Goal: Task Accomplishment & Management: Complete application form

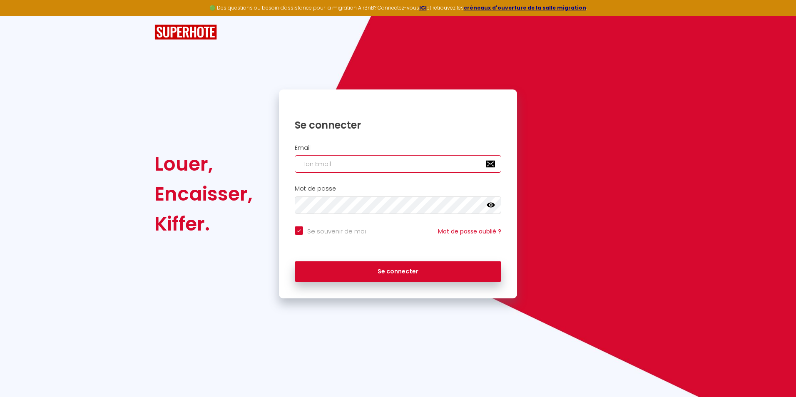
type input "[EMAIL_ADDRESS][DOMAIN_NAME]"
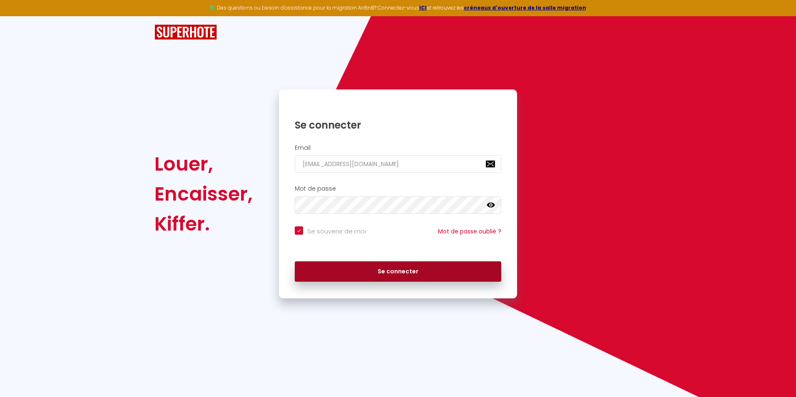
click at [390, 273] on button "Se connecter" at bounding box center [398, 271] width 206 height 21
checkbox input "true"
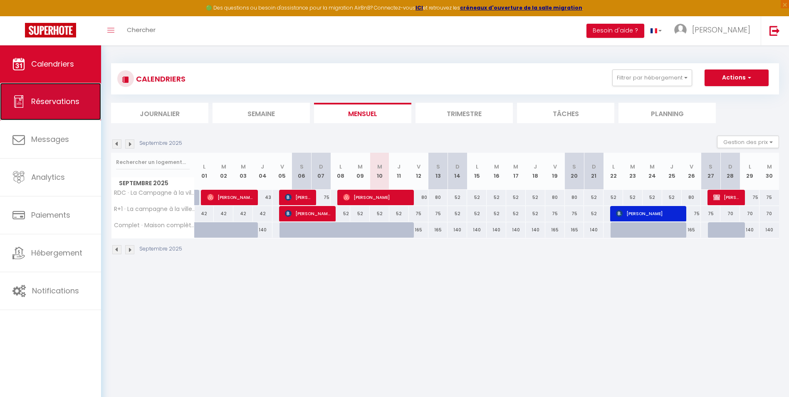
click at [68, 109] on link "Réservations" at bounding box center [50, 101] width 101 height 37
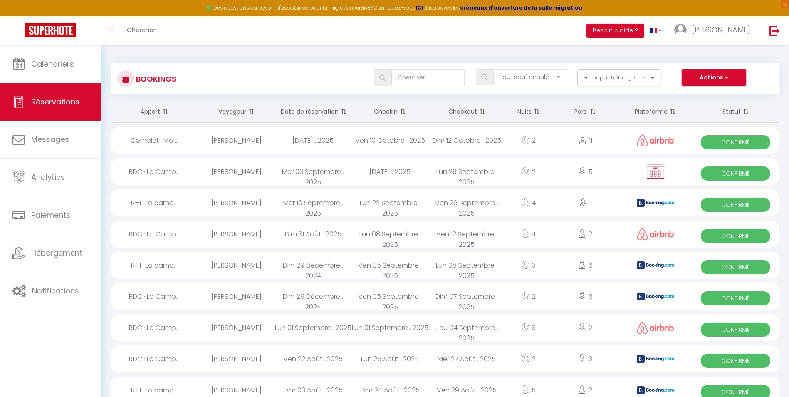
click at [733, 77] on button "Actions" at bounding box center [714, 77] width 64 height 17
click at [726, 94] on link "Nouvelle Réservation" at bounding box center [701, 95] width 89 height 11
select select
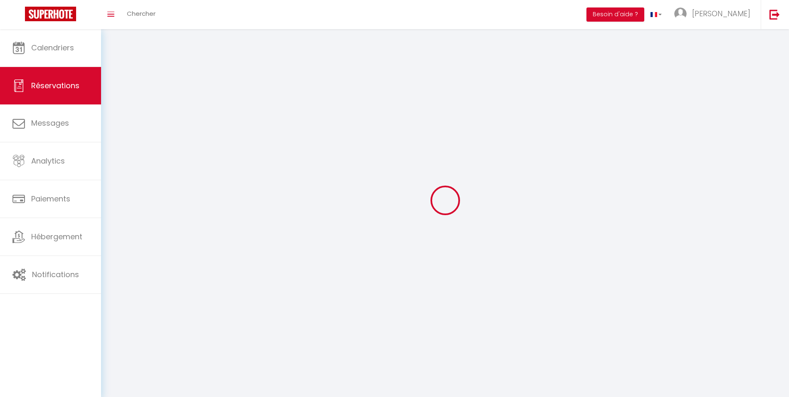
select select
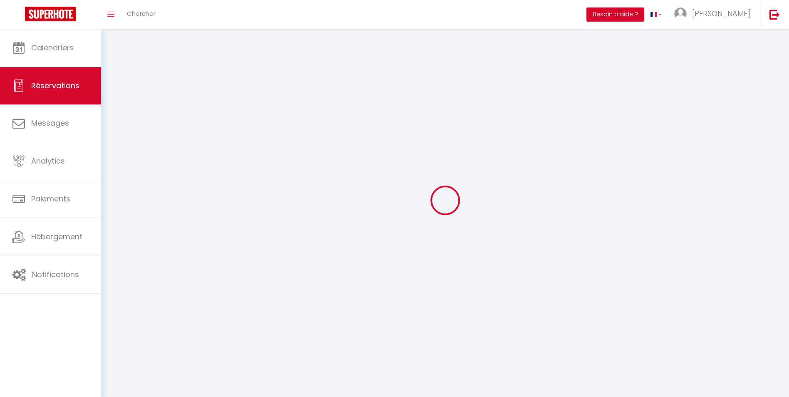
select select
checkbox input "false"
select select
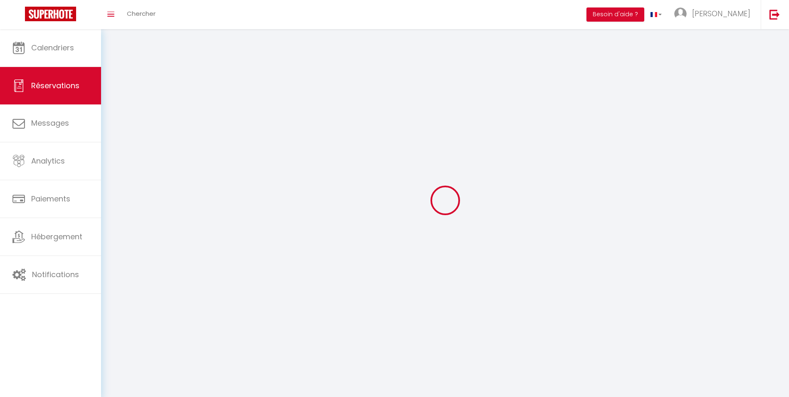
select select
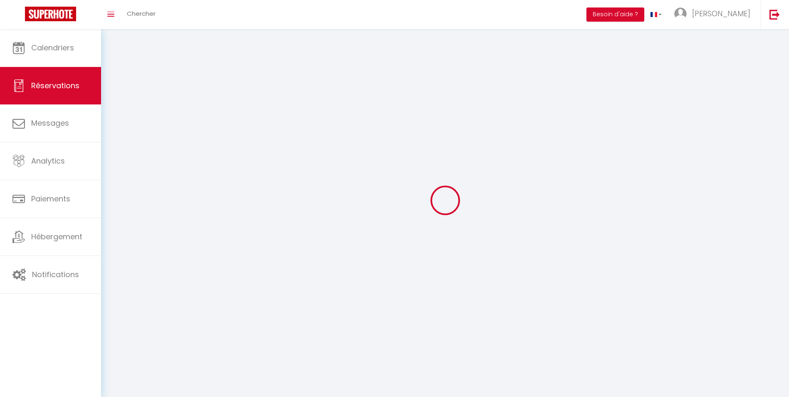
checkbox input "false"
select select
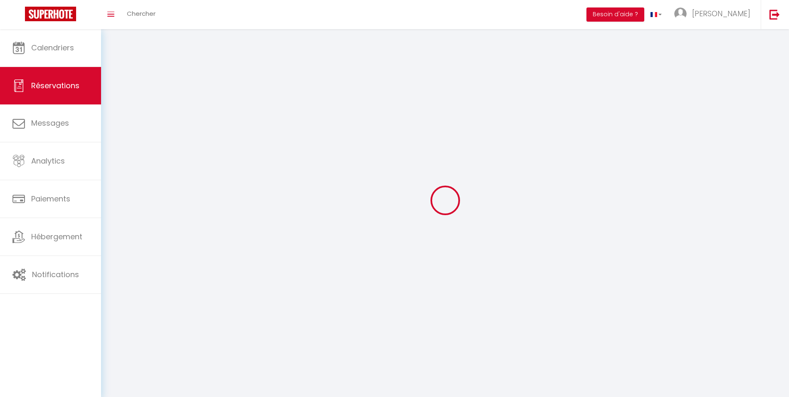
select select
checkbox input "false"
select select
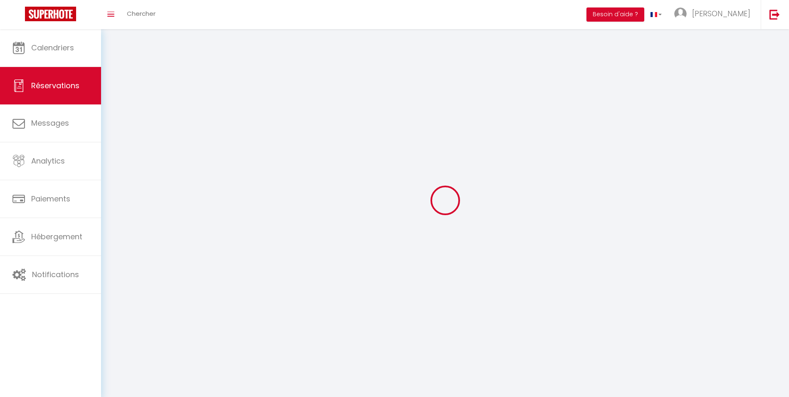
select select
checkbox input "false"
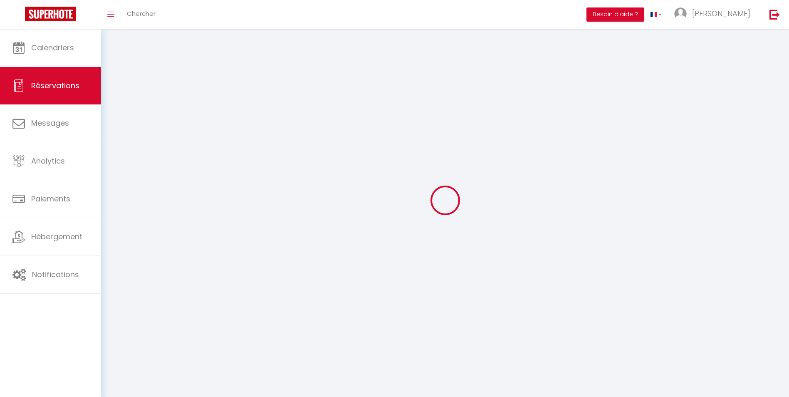
select select
checkbox input "false"
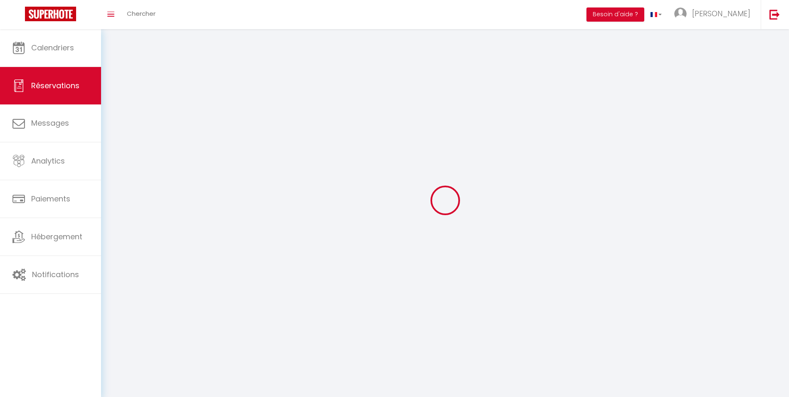
select select
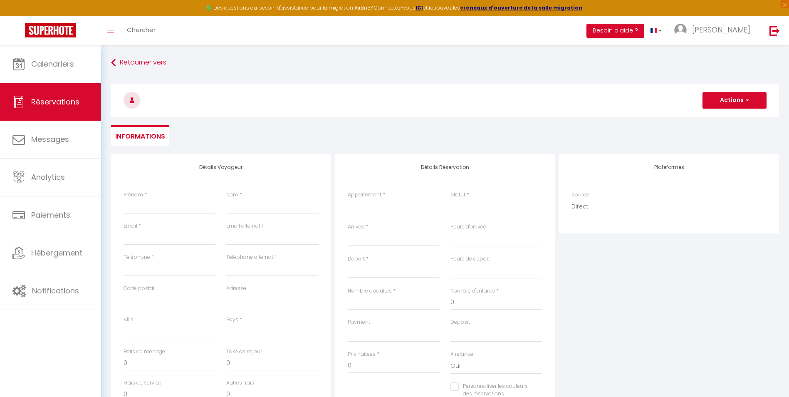
click at [151, 220] on div "Prénom *" at bounding box center [169, 206] width 103 height 31
click at [161, 212] on input "Prénom" at bounding box center [170, 206] width 92 height 15
type input "A"
select select
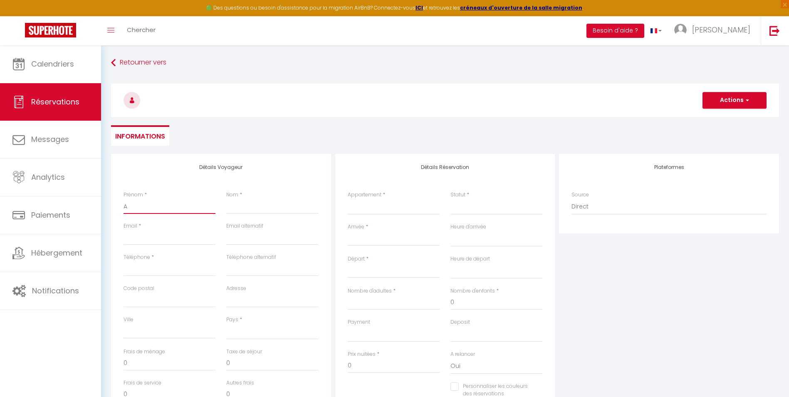
select select
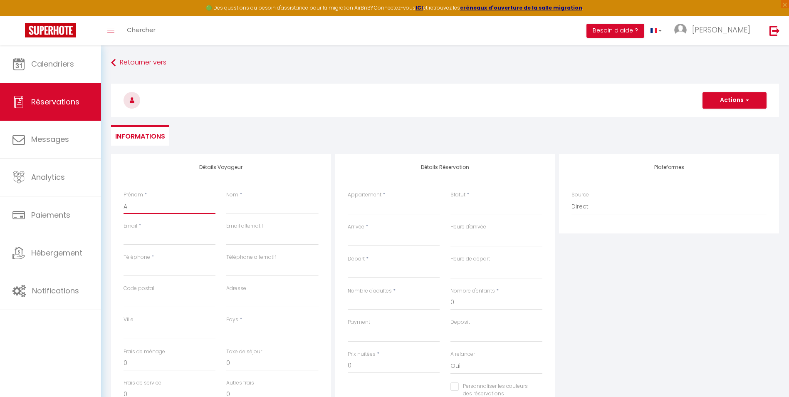
checkbox input "false"
type input "Al"
select select
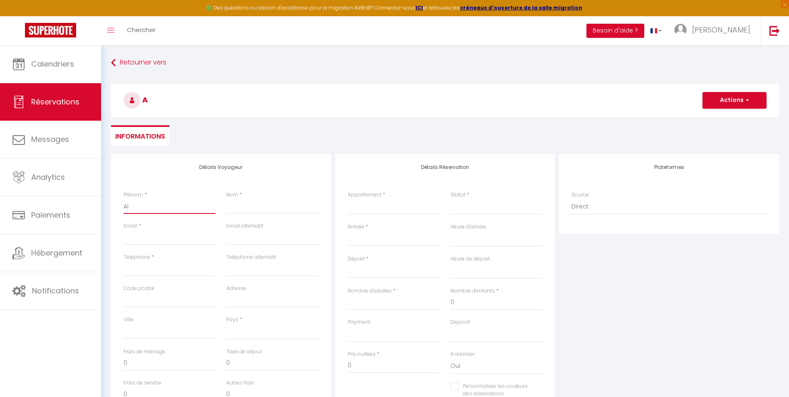
select select
checkbox input "false"
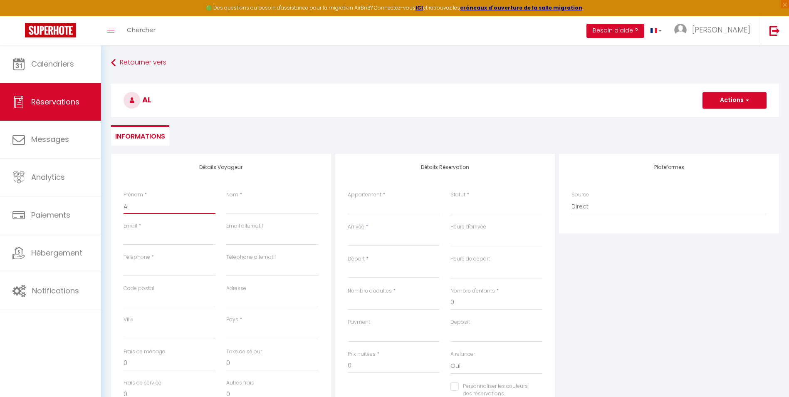
type input "Ala"
select select
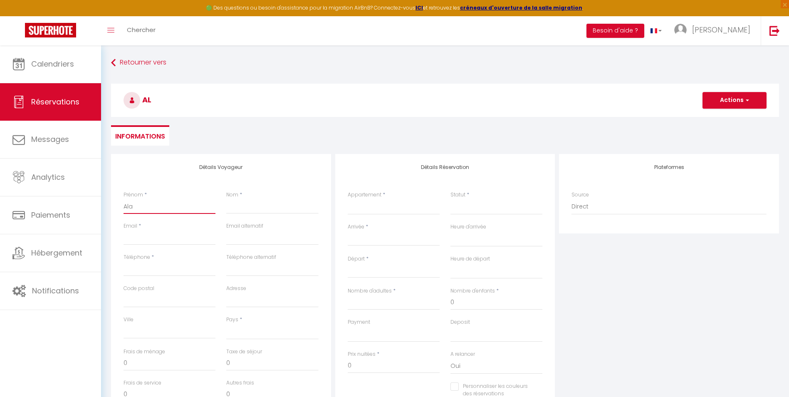
select select
checkbox input "false"
type input "Alai"
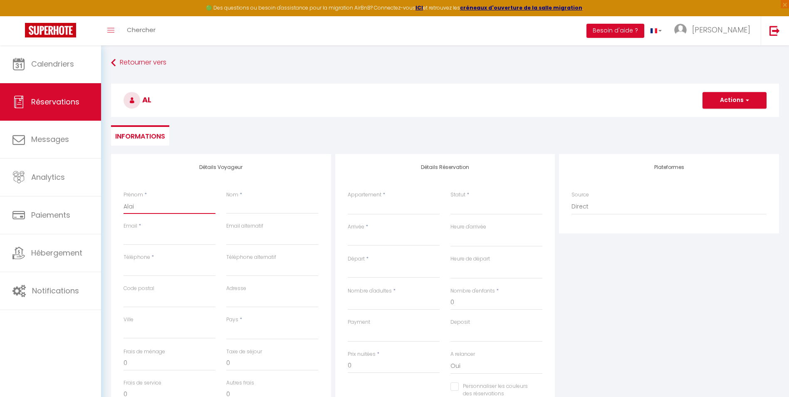
select select
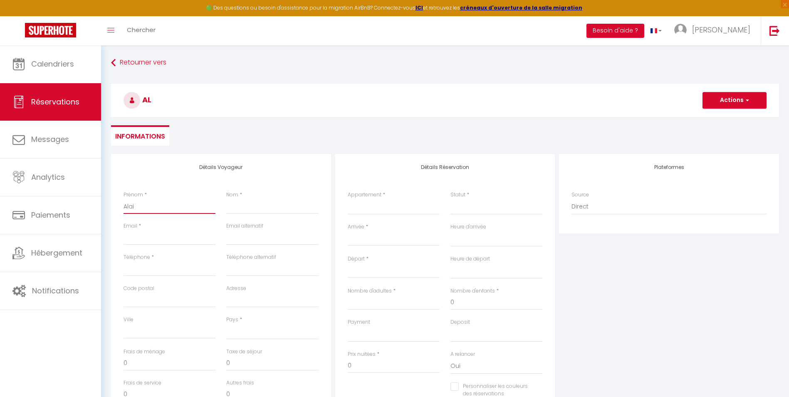
select select
checkbox input "false"
type input "Alai"
type input "D"
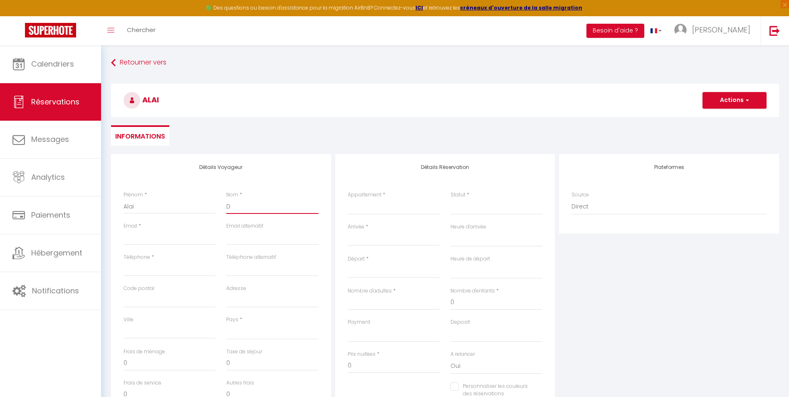
select select
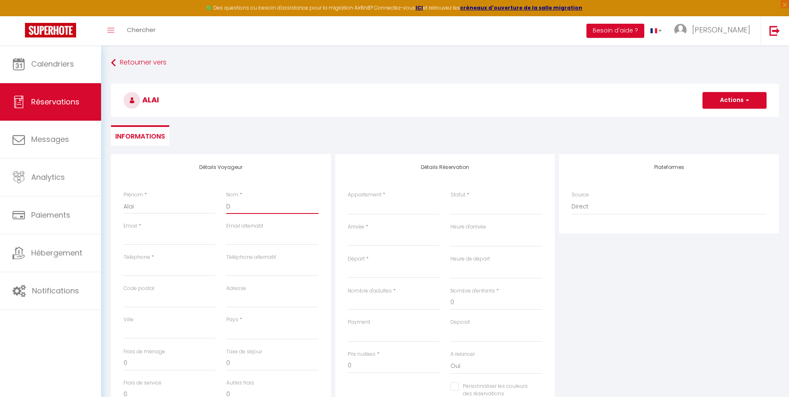
select select
checkbox input "false"
type input "DU"
select select
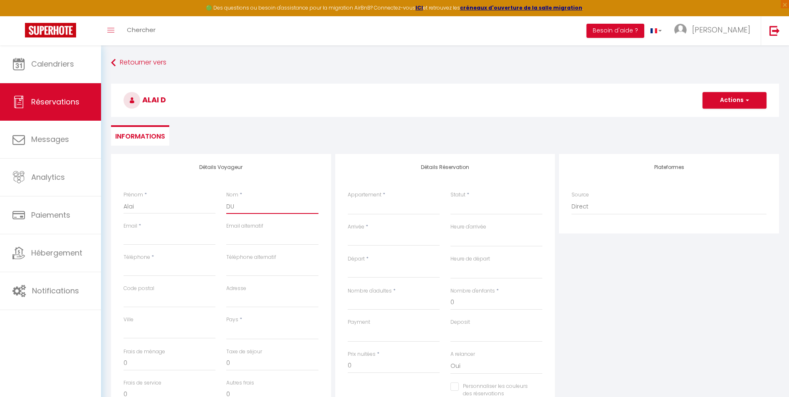
select select
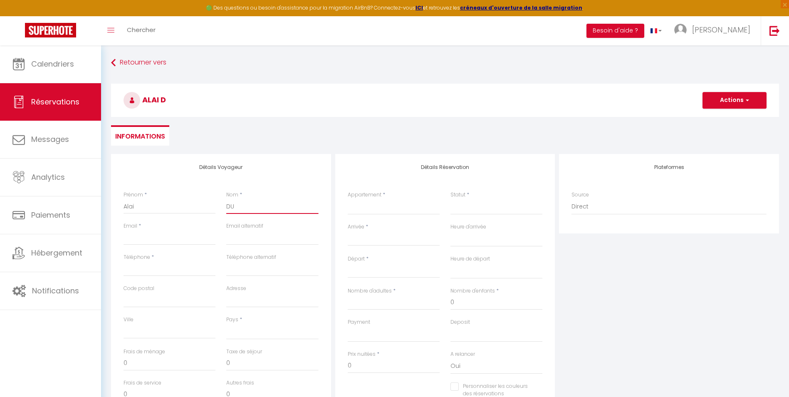
select select
checkbox input "false"
type input "DUP"
select select
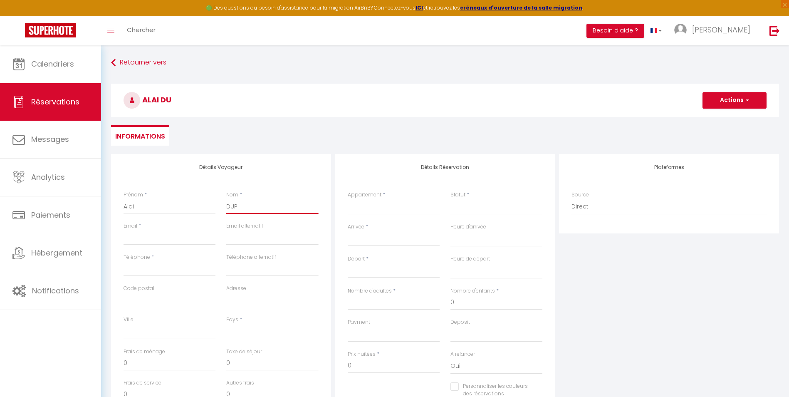
select select
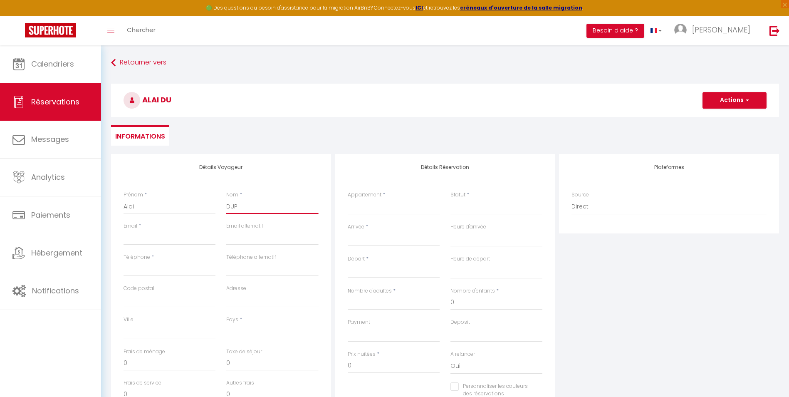
checkbox input "false"
type input "DUPA"
select select
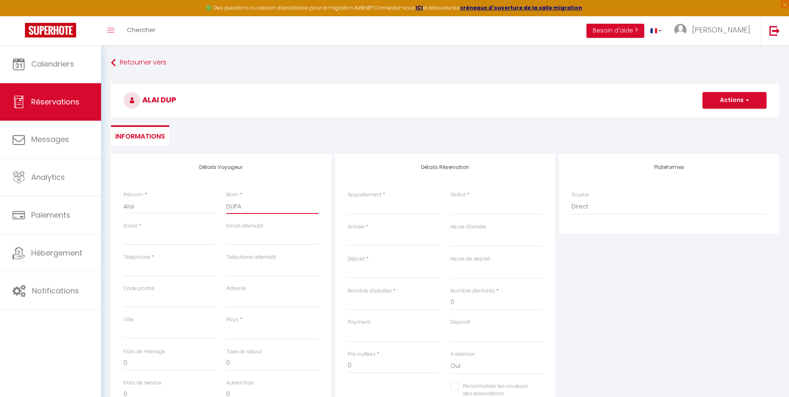
select select
checkbox input "false"
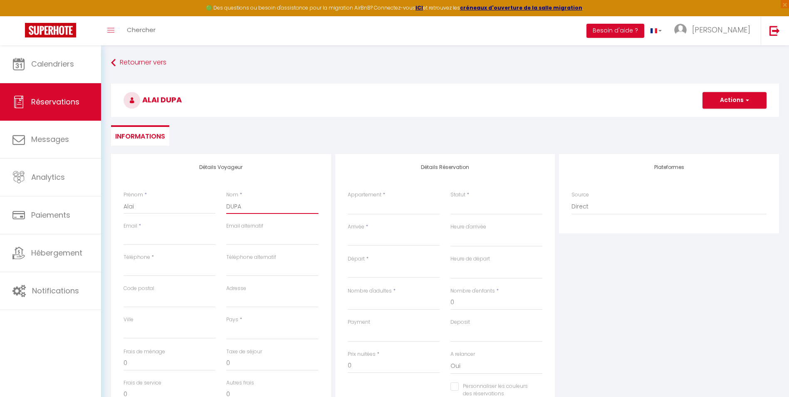
type input "DUPAS"
select select
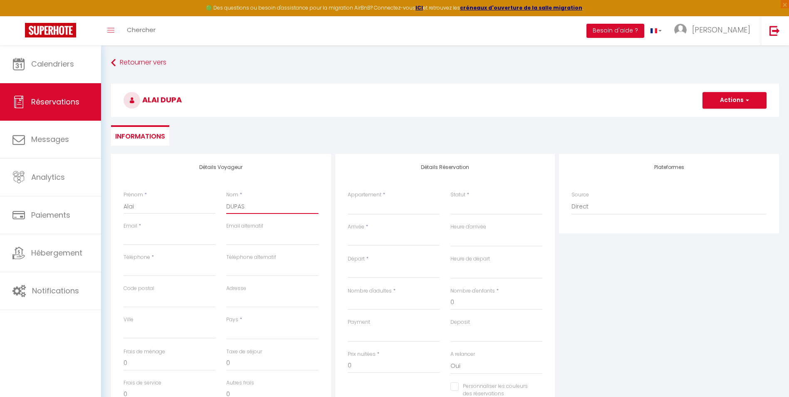
select select
checkbox input "false"
type input "DUPAS"
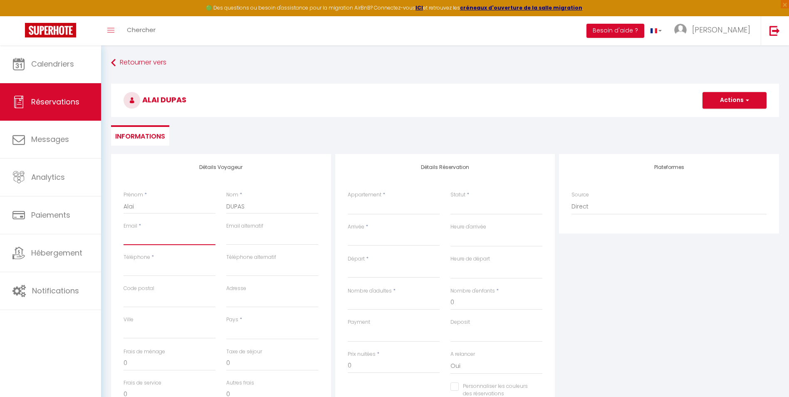
click at [139, 235] on input "Email client" at bounding box center [170, 237] width 92 height 15
paste input "[EMAIL_ADDRESS][DOMAIN_NAME]"
type input "[EMAIL_ADDRESS][DOMAIN_NAME]"
select select
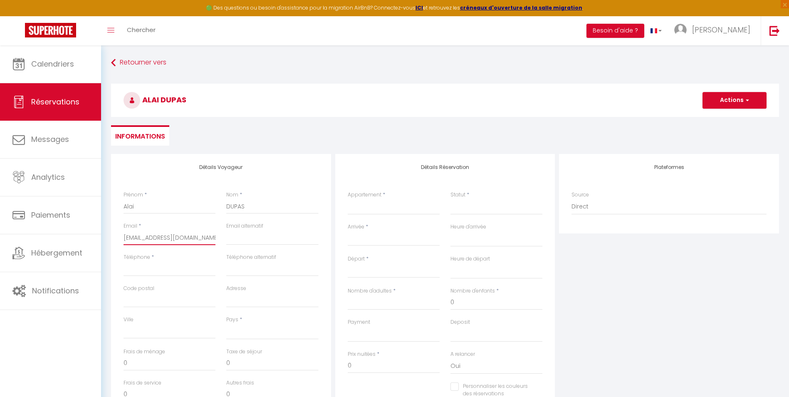
select select
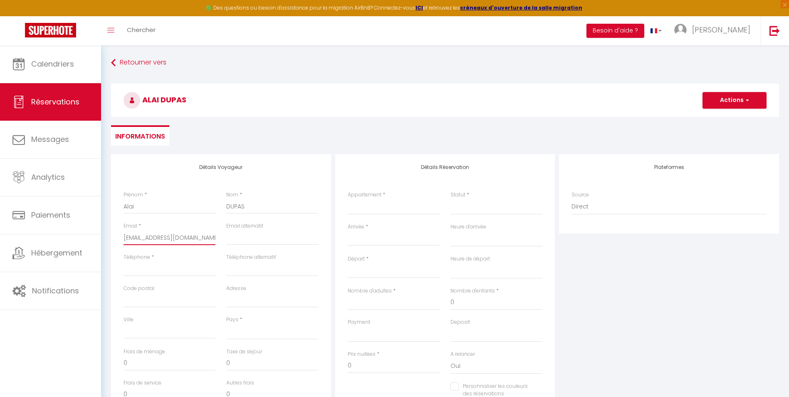
checkbox input "false"
type input "[EMAIL_ADDRESS][DOMAIN_NAME]"
click at [182, 267] on input "Téléphone" at bounding box center [170, 268] width 92 height 15
type input "0"
select select
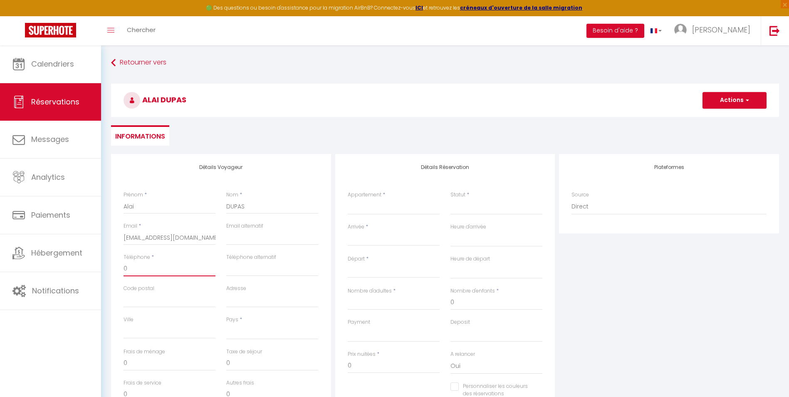
select select
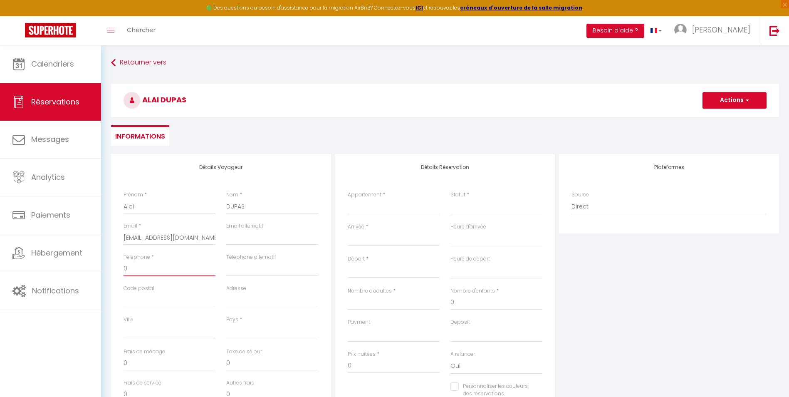
select select
checkbox input "false"
type input "06"
select select
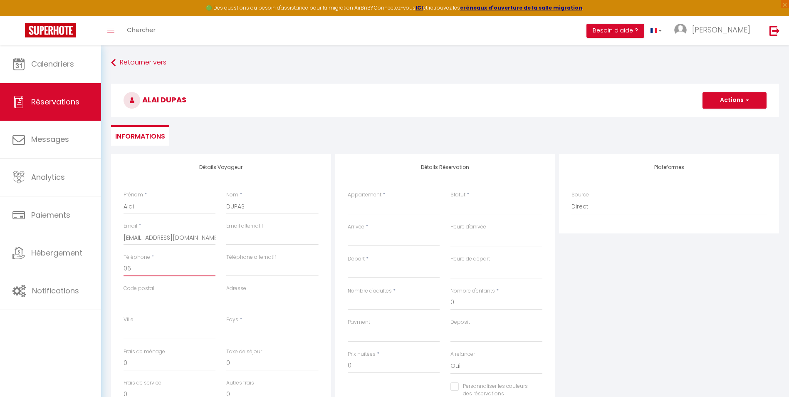
select select
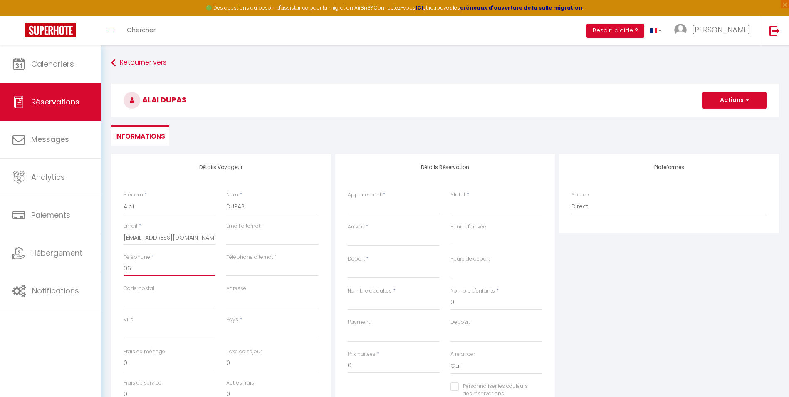
checkbox input "false"
type input "068"
select select
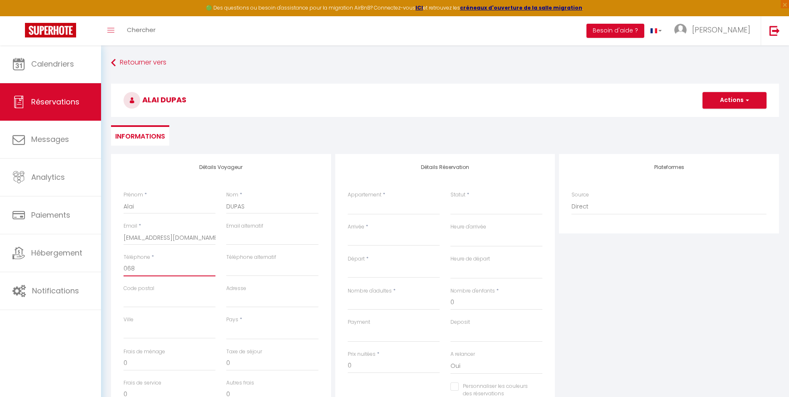
select select
checkbox input "false"
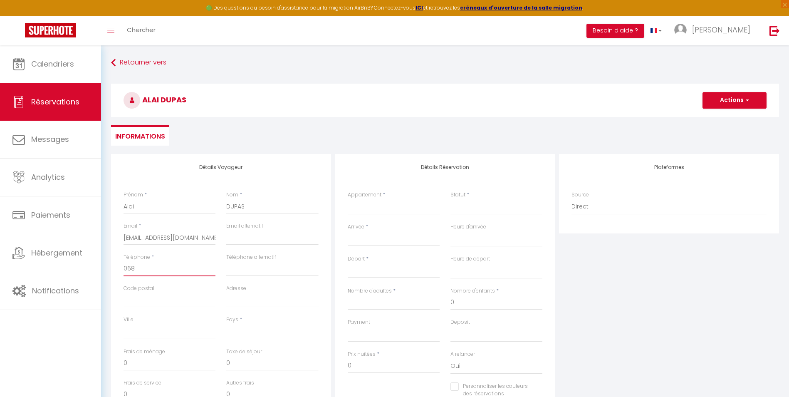
type input "0689"
select select
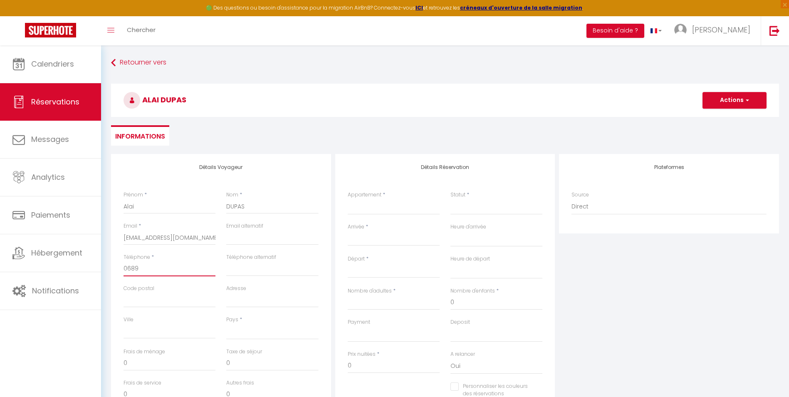
select select
checkbox input "false"
type input "06890"
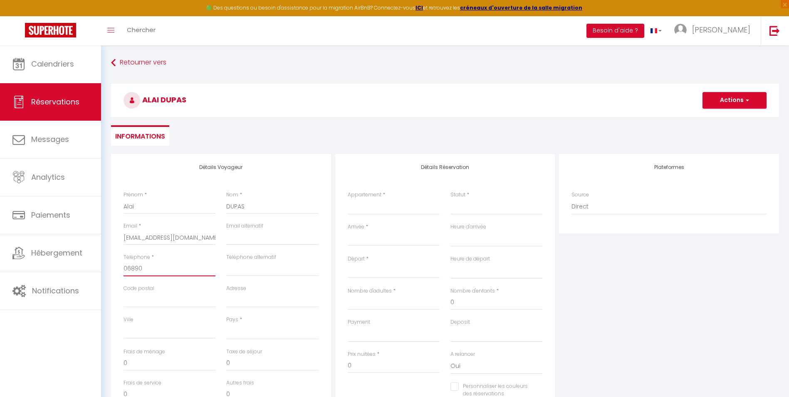
select select
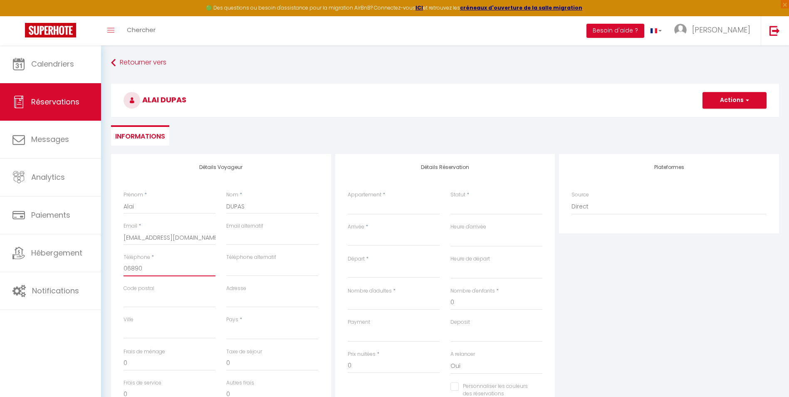
select select
checkbox input "false"
type input "068905"
select select
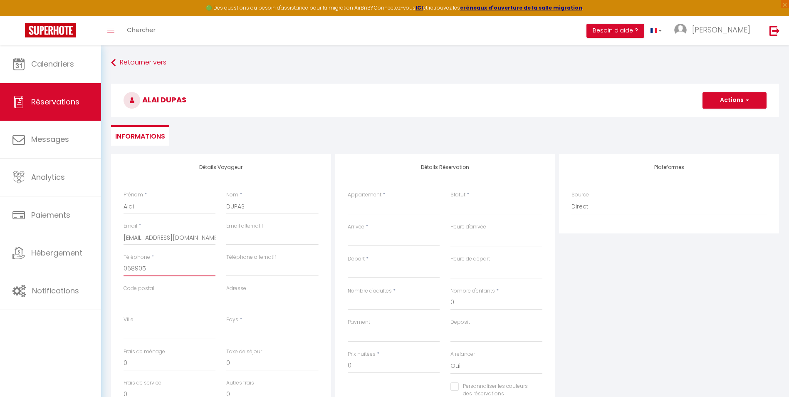
select select
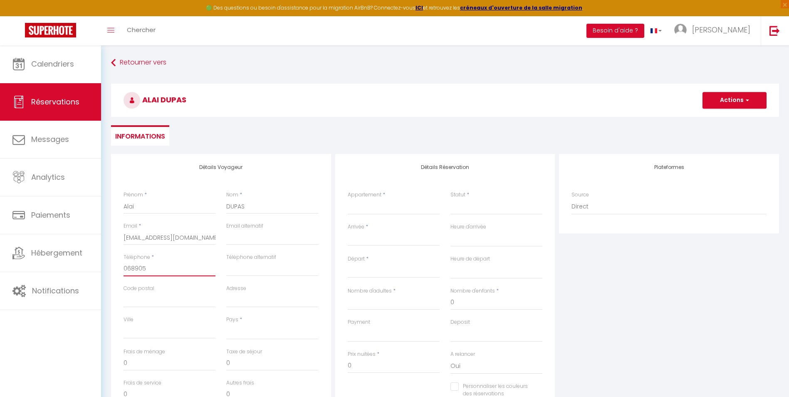
select select
checkbox input "false"
type input "0689051"
select select
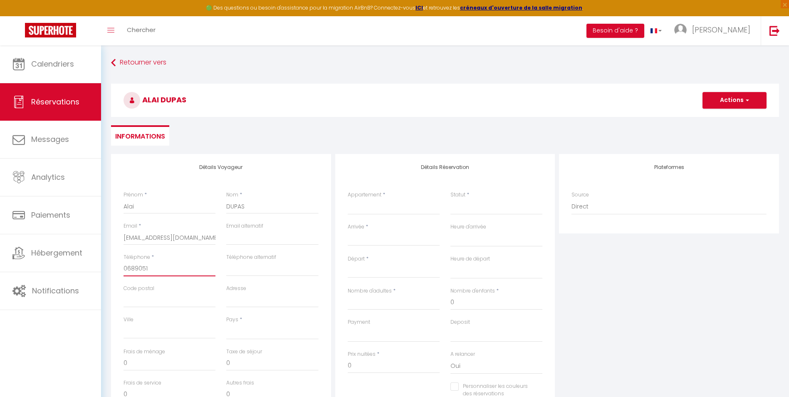
select select
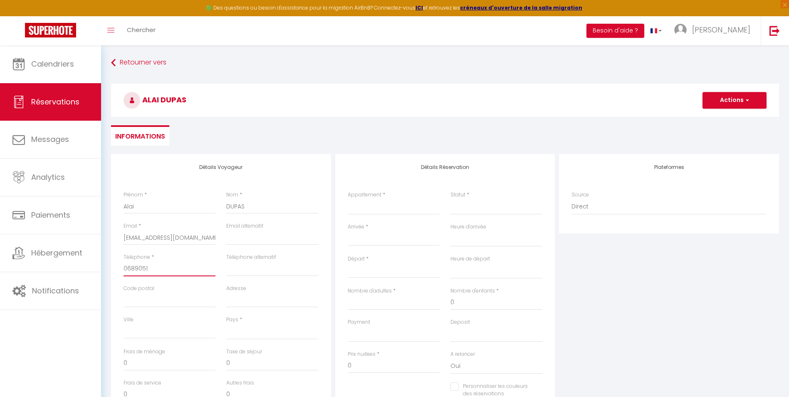
checkbox input "false"
type input "06890513"
click at [408, 204] on select "RDC · La Campagne à la ville dans pavillon avec jardin R+1 · La campagne à la v…" at bounding box center [394, 207] width 92 height 16
click at [348, 199] on select "RDC · La Campagne à la ville dans pavillon avec jardin R+1 · La campagne à la v…" at bounding box center [394, 207] width 92 height 16
click at [494, 210] on select "Confirmé Non Confirmé [PERSON_NAME] par le voyageur No Show Request" at bounding box center [497, 207] width 92 height 16
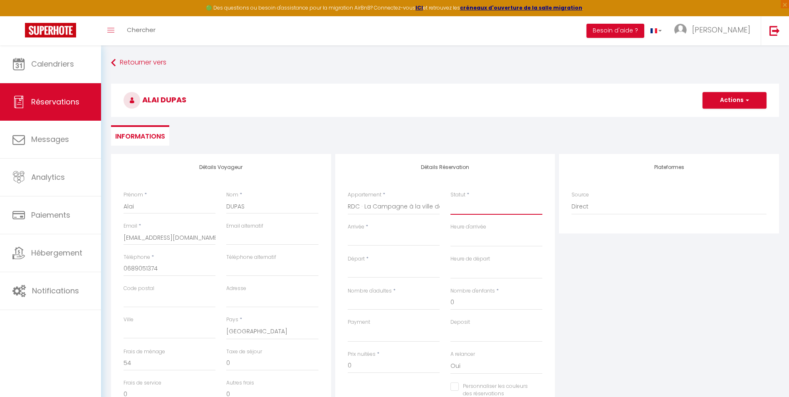
click at [501, 210] on select "Confirmé Non Confirmé [PERSON_NAME] par le voyageur No Show Request" at bounding box center [497, 207] width 92 height 16
click at [474, 205] on select "Confirmé Non Confirmé [PERSON_NAME] par le voyageur No Show Request" at bounding box center [497, 207] width 92 height 16
click at [451, 199] on select "Confirmé Non Confirmé [PERSON_NAME] par le voyageur No Show Request" at bounding box center [497, 207] width 92 height 16
click at [372, 236] on input "Arrivée" at bounding box center [394, 239] width 92 height 11
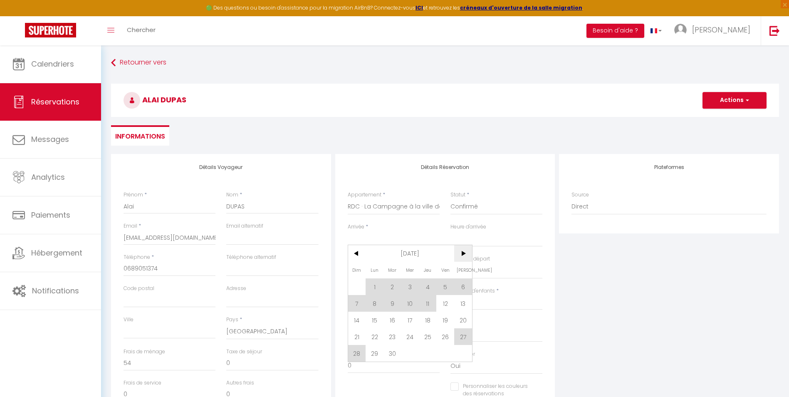
click at [470, 254] on span ">" at bounding box center [463, 253] width 18 height 17
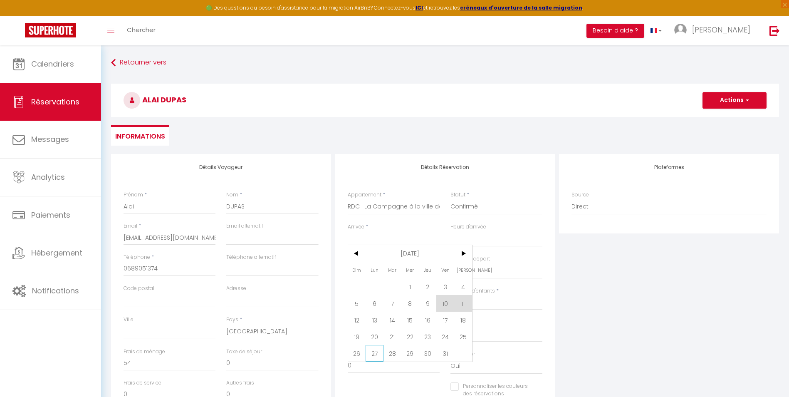
click at [369, 352] on span "27" at bounding box center [375, 353] width 18 height 17
click at [374, 350] on div "Payment OK KO" at bounding box center [393, 334] width 103 height 32
click at [403, 270] on input "[DATE]" at bounding box center [394, 271] width 92 height 11
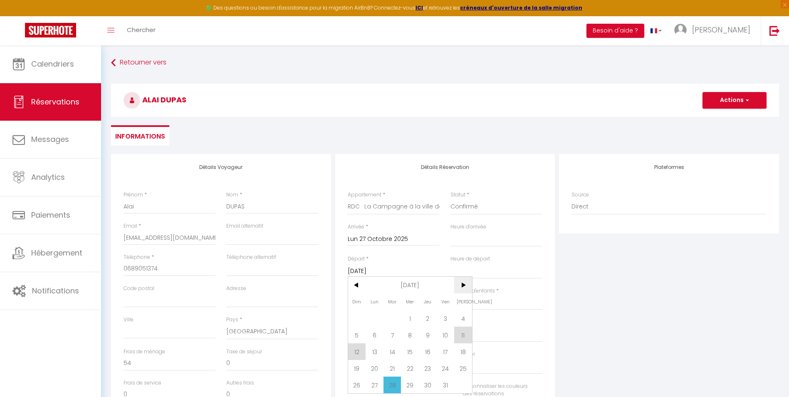
click at [464, 289] on span ">" at bounding box center [463, 285] width 18 height 17
click at [462, 320] on span "1" at bounding box center [463, 318] width 18 height 17
click at [479, 239] on select "00:00 00:30 01:00 01:30 02:00 02:30 03:00 03:30 04:00 04:30 05:00 05:30 06:00 0…" at bounding box center [497, 239] width 92 height 16
click at [451, 231] on select "00:00 00:30 01:00 01:30 02:00 02:30 03:00 03:30 04:00 04:30 05:00 05:30 06:00 0…" at bounding box center [497, 239] width 92 height 16
click at [496, 270] on select "00:00 00:30 01:00 01:30 02:00 02:30 03:00 03:30 04:00 04:30 05:00 05:30 06:00 0…" at bounding box center [497, 271] width 92 height 16
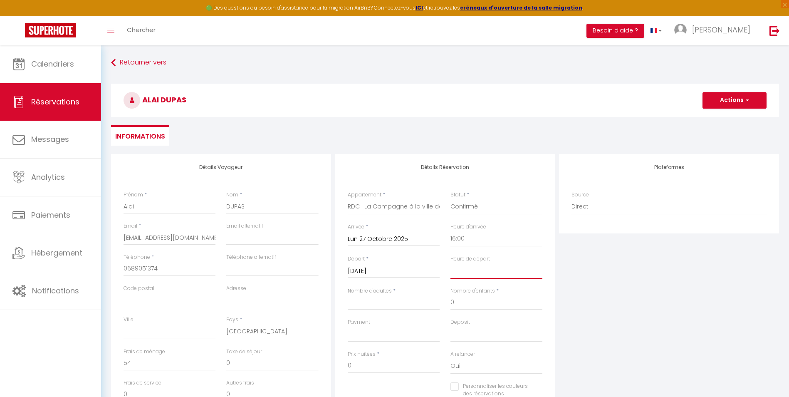
click at [451, 263] on select "00:00 00:30 01:00 01:30 02:00 02:30 03:00 03:30 04:00 04:30 05:00 05:30 06:00 0…" at bounding box center [497, 271] width 92 height 16
click at [397, 297] on input "Nombre d'adultes" at bounding box center [394, 302] width 92 height 15
click at [411, 327] on select "OK KO" at bounding box center [394, 334] width 92 height 16
click at [348, 326] on select "OK KO" at bounding box center [394, 334] width 92 height 16
click at [399, 366] on input "410" at bounding box center [394, 365] width 92 height 15
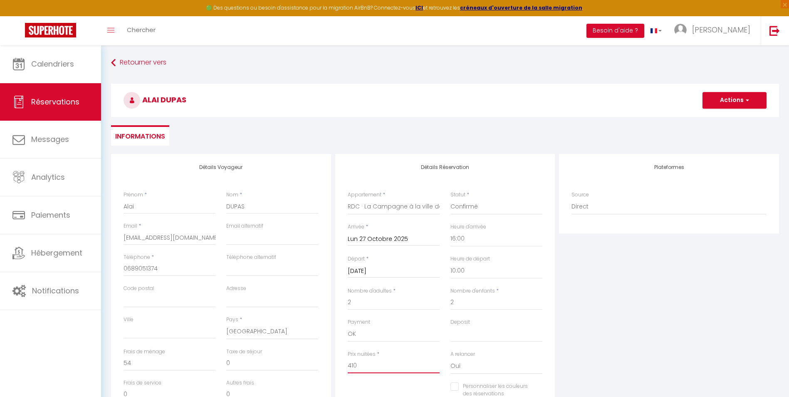
drag, startPoint x: 385, startPoint y: 365, endPoint x: 228, endPoint y: 349, distance: 157.8
click at [233, 350] on div "Détails Voyageur Prénom * Alai Nom * DUPAS Email * [EMAIL_ADDRESS][DOMAIN_NAME]…" at bounding box center [445, 303] width 672 height 298
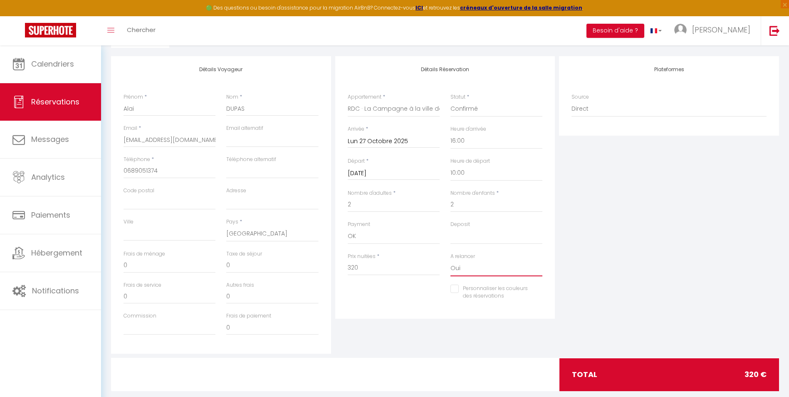
scroll to position [99, 0]
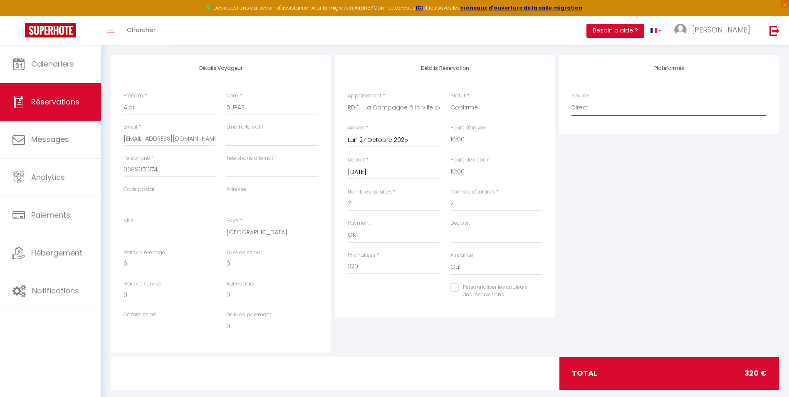
click at [678, 115] on select "Direct [DOMAIN_NAME] [DOMAIN_NAME] Chalet montagne Expedia Gite de [GEOGRAPHIC_…" at bounding box center [669, 108] width 195 height 16
click at [572, 100] on select "Direct [DOMAIN_NAME] [DOMAIN_NAME] Chalet montagne Expedia Gite de [GEOGRAPHIC_…" at bounding box center [669, 108] width 195 height 16
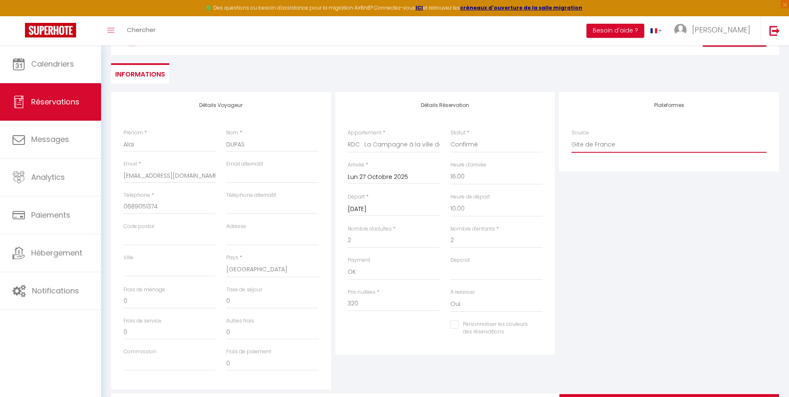
scroll to position [0, 0]
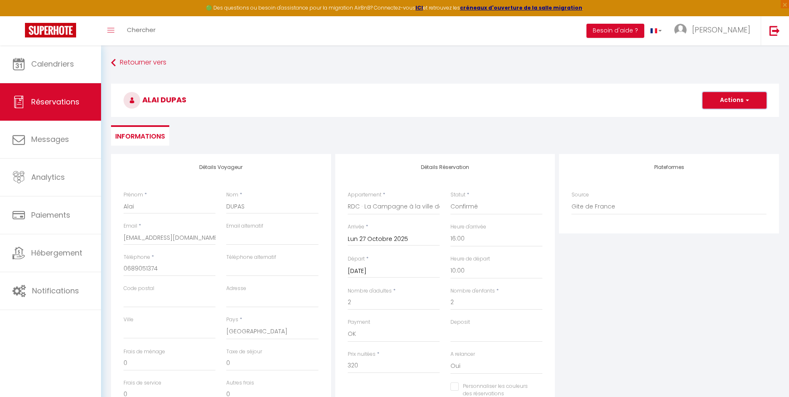
click at [730, 97] on button "Actions" at bounding box center [735, 100] width 64 height 17
click at [717, 117] on link "Enregistrer" at bounding box center [727, 118] width 66 height 11
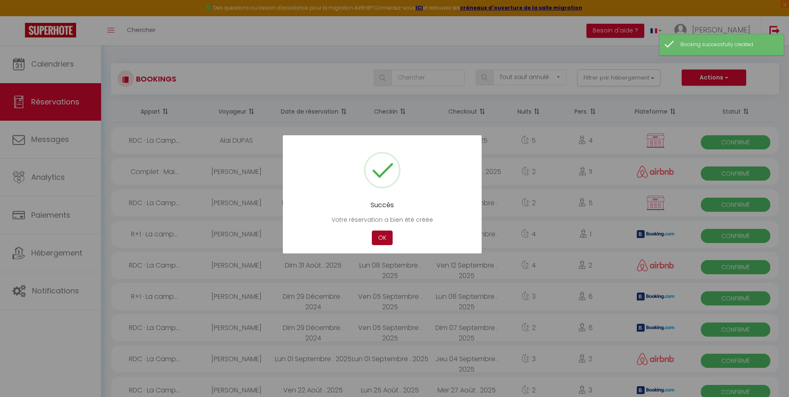
click at [377, 237] on button "OK" at bounding box center [382, 238] width 21 height 15
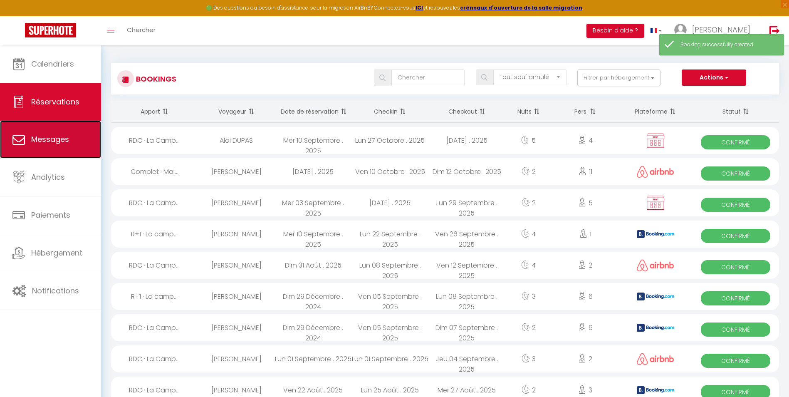
click at [30, 136] on link "Messages" at bounding box center [50, 139] width 101 height 37
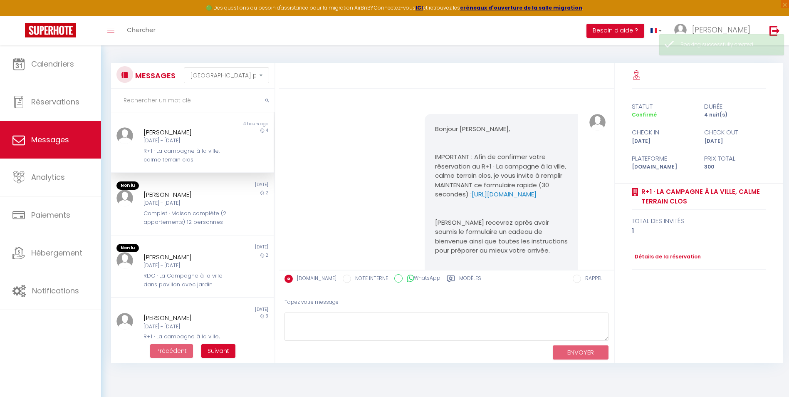
scroll to position [104, 0]
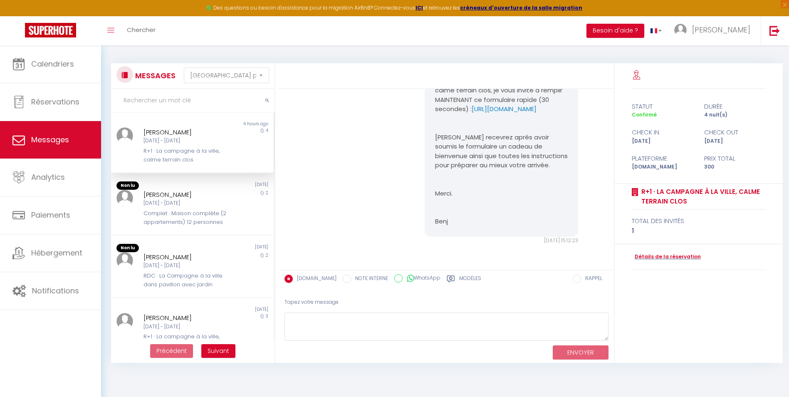
click at [194, 144] on div "[DATE] - [DATE]" at bounding box center [186, 141] width 84 height 8
click at [223, 211] on div "[PERSON_NAME] [DATE] - [DATE] Complet · Maison complète (2 appartements) 12 per…" at bounding box center [185, 208] width 95 height 37
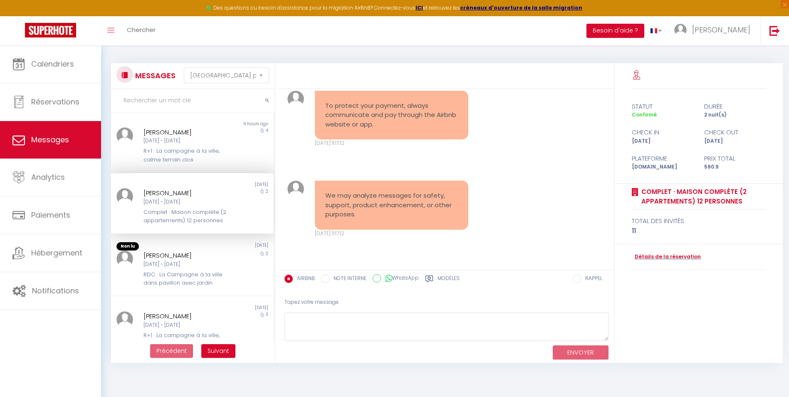
scroll to position [871, 0]
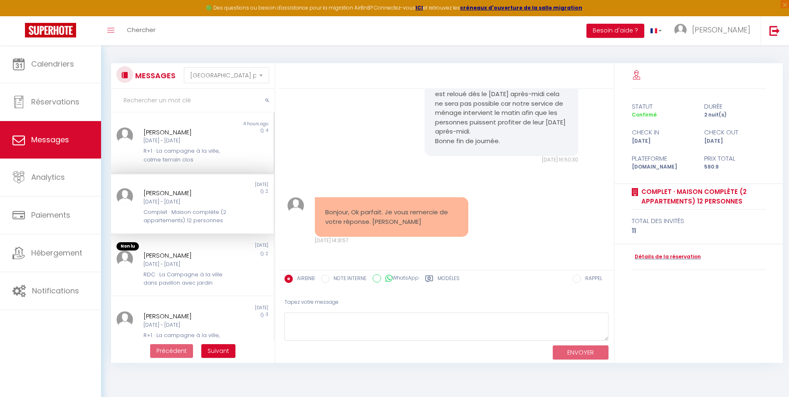
click at [200, 152] on div "R+1 · La campagne à la ville, calme terrain clos" at bounding box center [186, 155] width 84 height 17
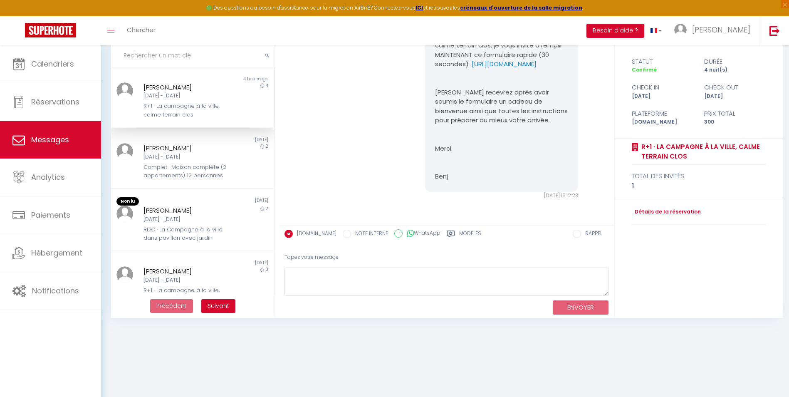
scroll to position [45, 0]
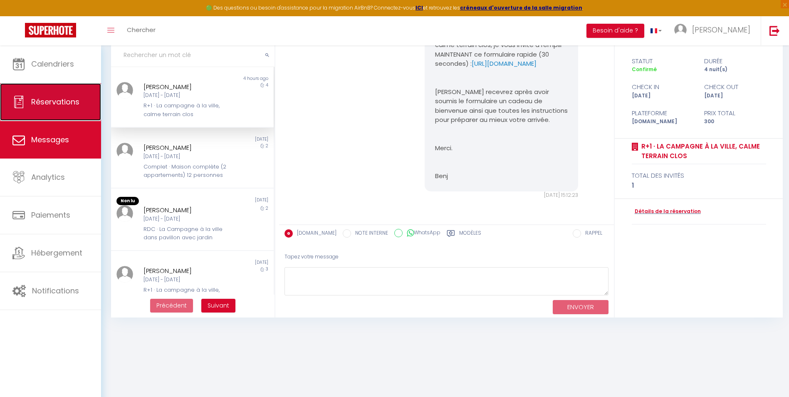
click at [70, 99] on span "Réservations" at bounding box center [55, 102] width 48 height 10
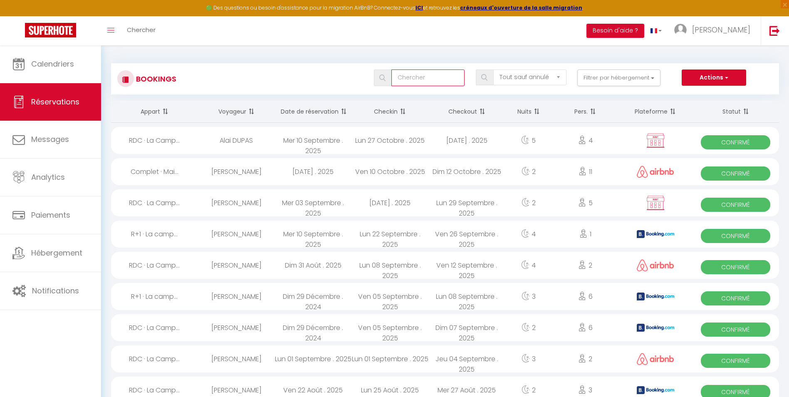
click at [449, 78] on input "text" at bounding box center [429, 77] width 74 height 17
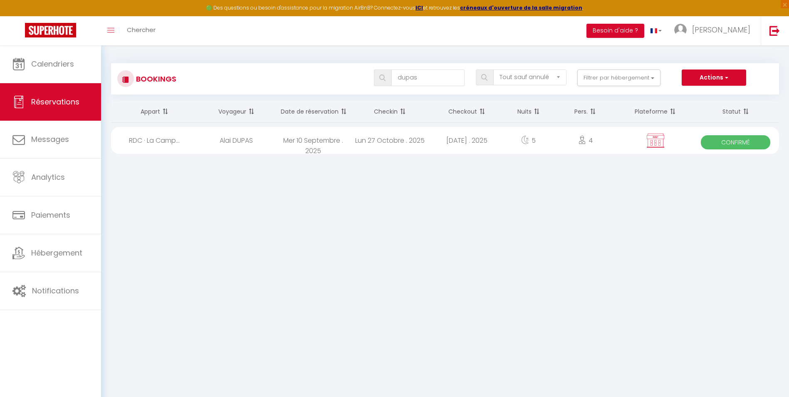
click at [243, 141] on div "Alai DUPAS" at bounding box center [236, 140] width 77 height 27
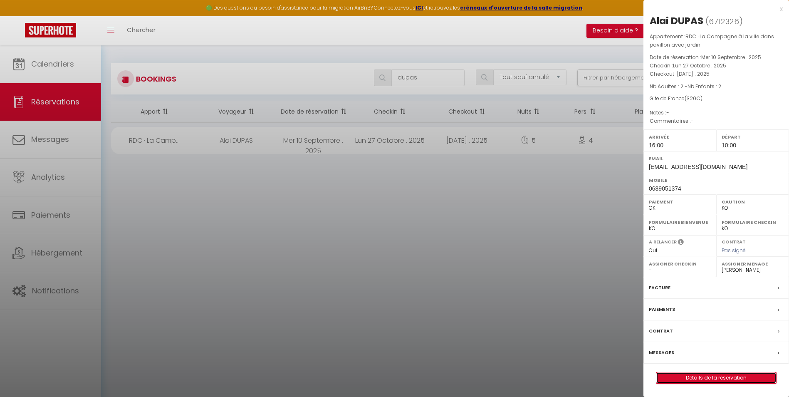
click at [735, 379] on link "Détails de la réservation" at bounding box center [717, 377] width 120 height 11
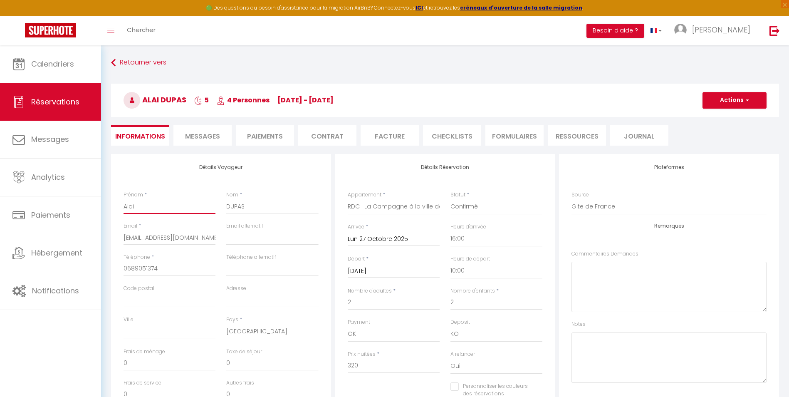
click at [171, 207] on input "Alai" at bounding box center [170, 206] width 92 height 15
click at [730, 96] on button "Actions" at bounding box center [735, 100] width 64 height 17
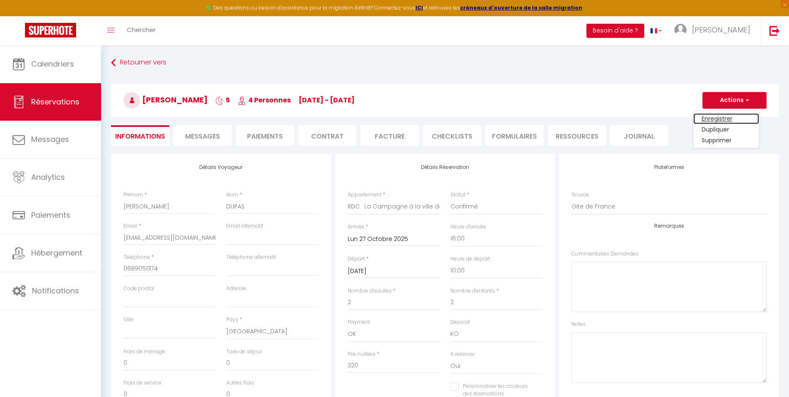
click at [720, 118] on link "Enregistrer" at bounding box center [727, 118] width 66 height 11
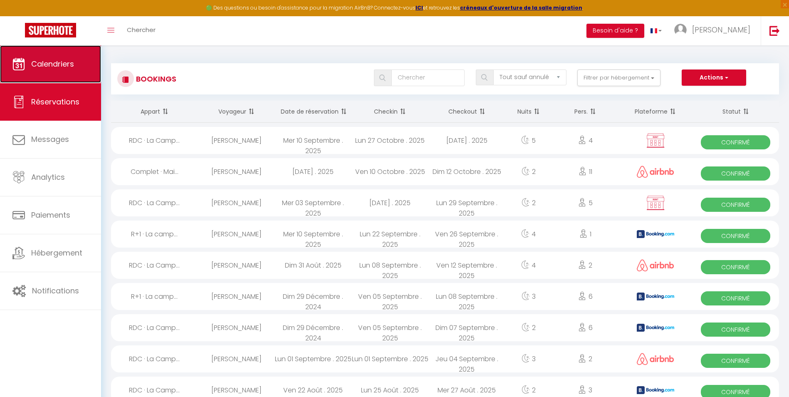
click at [17, 69] on icon at bounding box center [18, 64] width 12 height 12
